Goal: Navigation & Orientation: Understand site structure

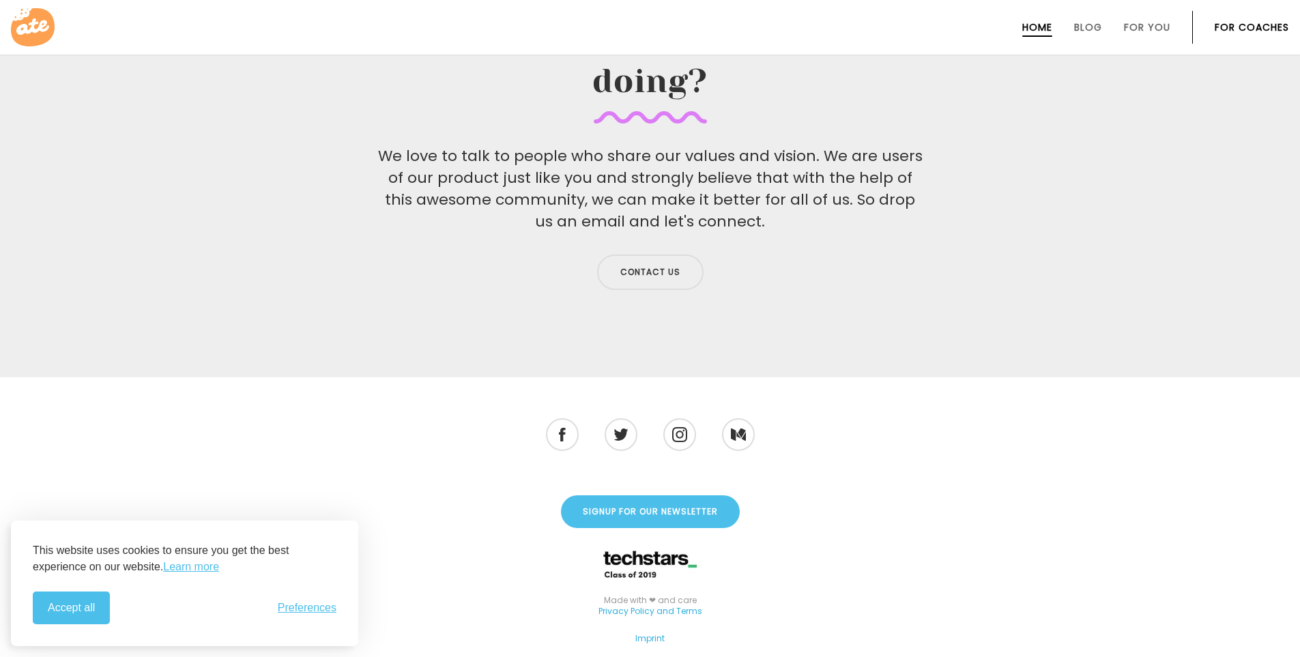
scroll to position [4481, 0]
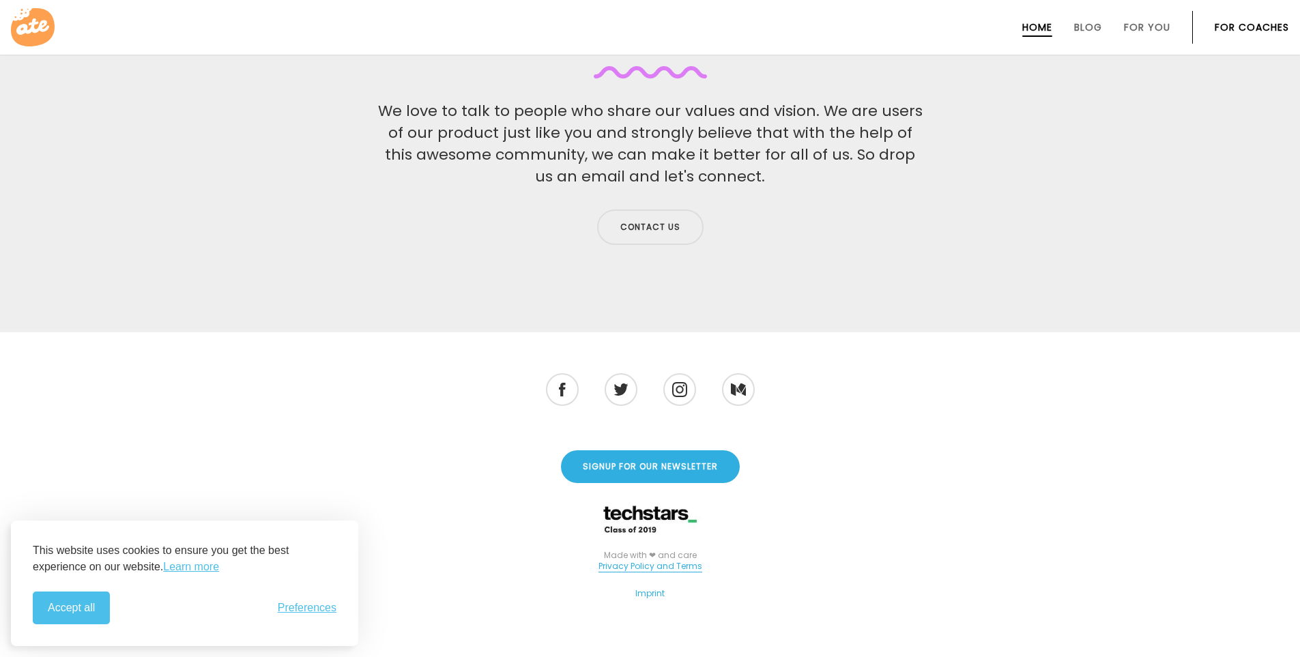
click at [644, 560] on link "Privacy Policy and Terms" at bounding box center [651, 566] width 104 height 12
click at [652, 588] on link "Imprint" at bounding box center [649, 594] width 29 height 12
